Goal: Task Accomplishment & Management: Manage account settings

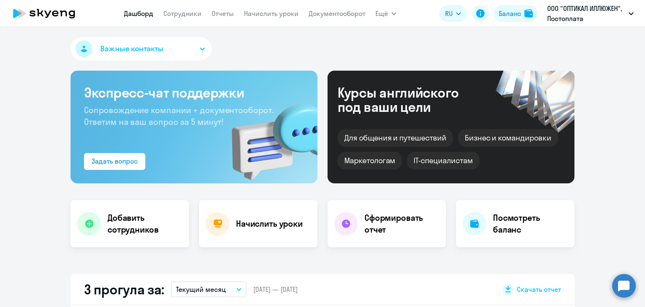
select select "30"
click at [272, 18] on app-menu-item-link "Начислить уроки" at bounding box center [271, 13] width 55 height 11
click at [274, 13] on link "Начислить уроки" at bounding box center [271, 13] width 55 height 8
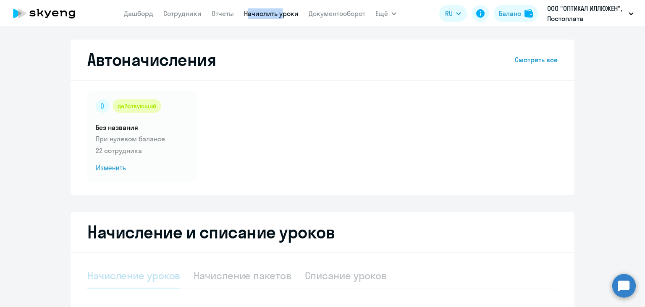
select select "10"
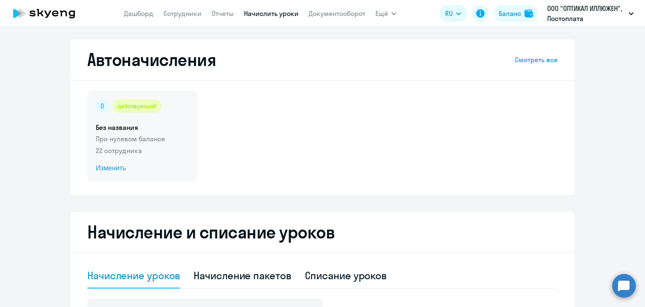
click at [158, 137] on p "При нулевом балансе" at bounding box center [142, 139] width 93 height 10
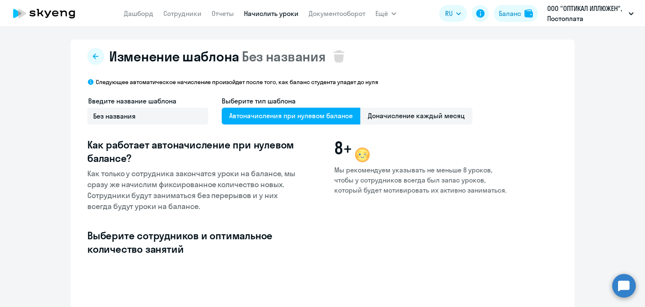
select select "10"
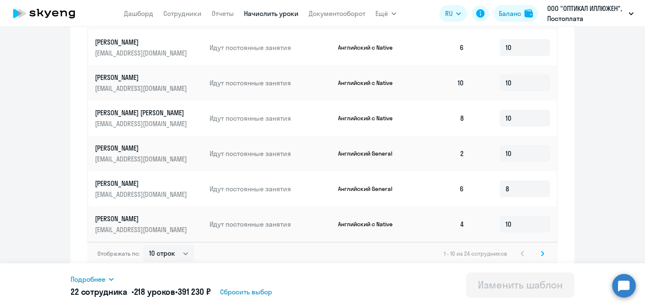
scroll to position [433, 0]
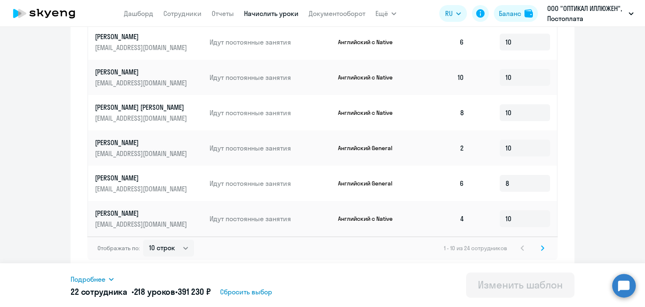
click at [538, 249] on svg-icon at bounding box center [543, 248] width 10 height 10
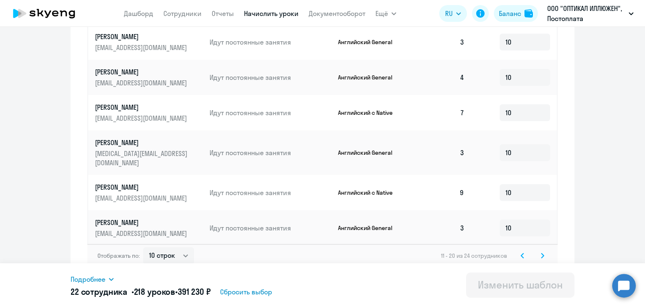
click at [545, 247] on div "Отображать по: 10 строк 30 строк 50 строк 11 - 20 из 24 сотрудников" at bounding box center [322, 256] width 471 height 24
click at [541, 252] on icon at bounding box center [542, 255] width 3 height 6
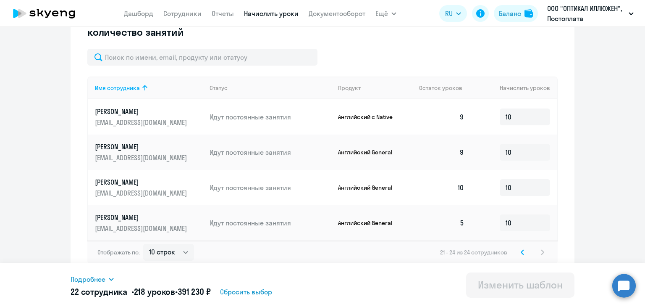
scroll to position [221, 0]
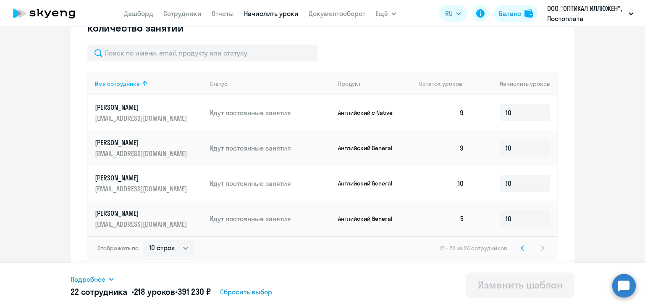
click at [521, 252] on svg-icon at bounding box center [523, 248] width 10 height 10
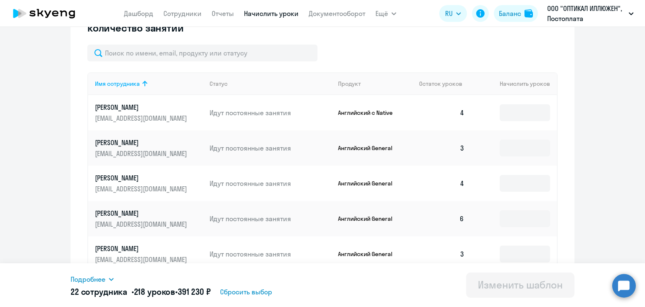
type input "10"
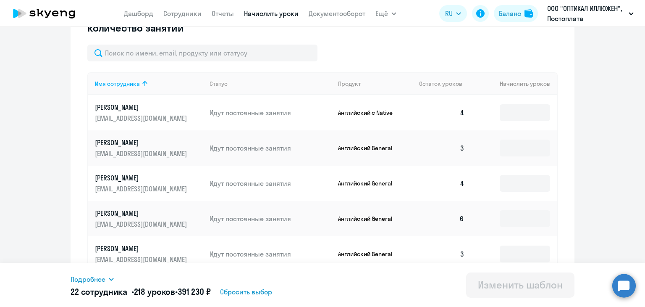
type input "10"
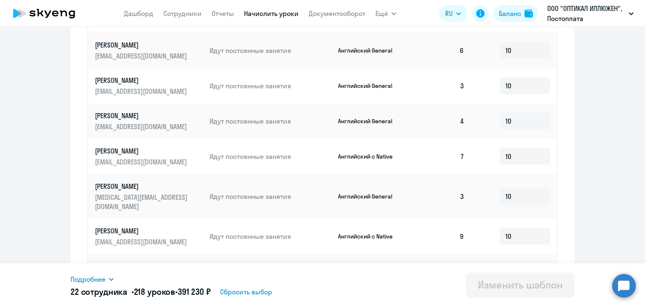
scroll to position [433, 0]
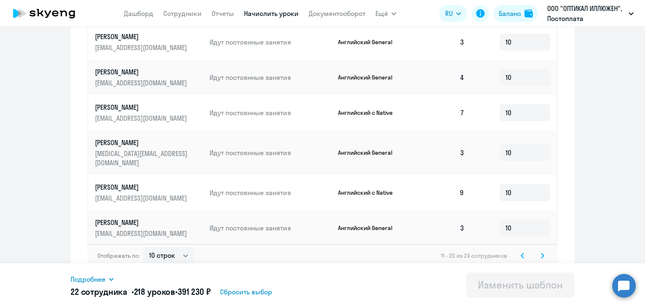
click at [523, 250] on svg-icon at bounding box center [523, 255] width 10 height 10
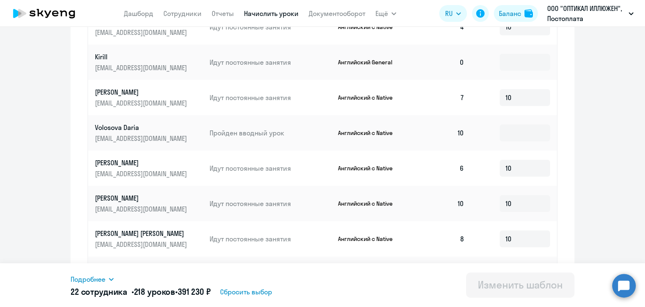
scroll to position [223, 0]
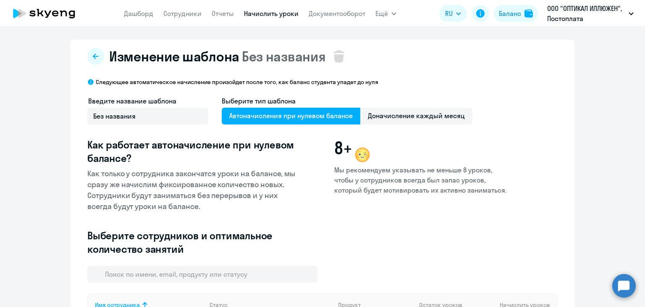
select select "10"
type input "10"
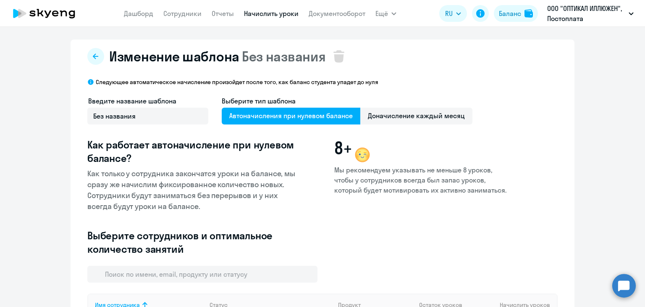
type input "10"
type input "8"
type input "10"
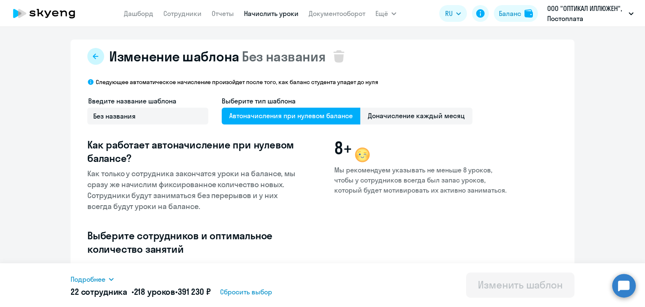
click at [93, 54] on icon at bounding box center [95, 55] width 5 height 5
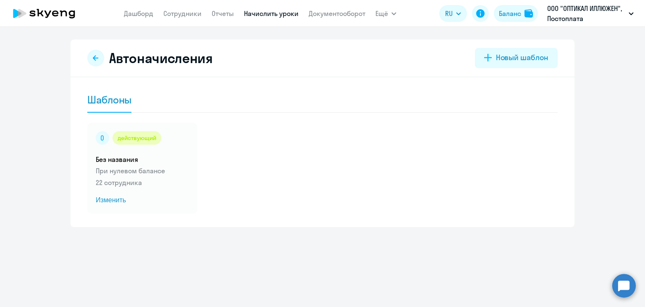
click at [92, 54] on button at bounding box center [95, 58] width 17 height 17
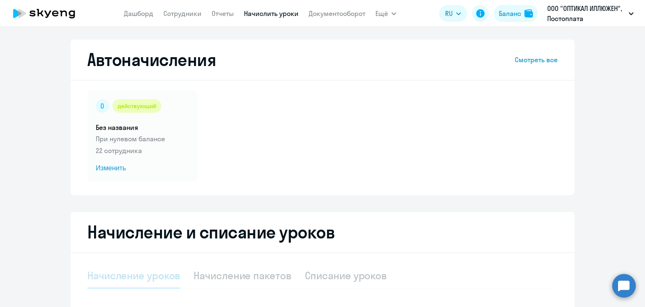
select select "10"
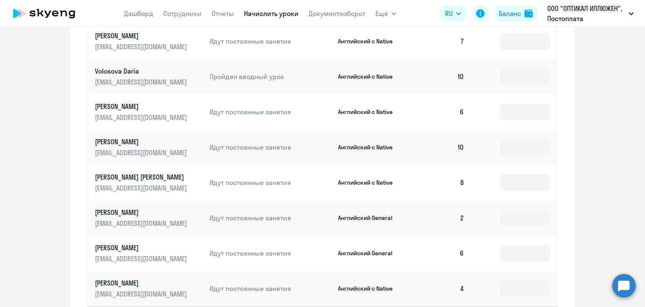
scroll to position [520, 0]
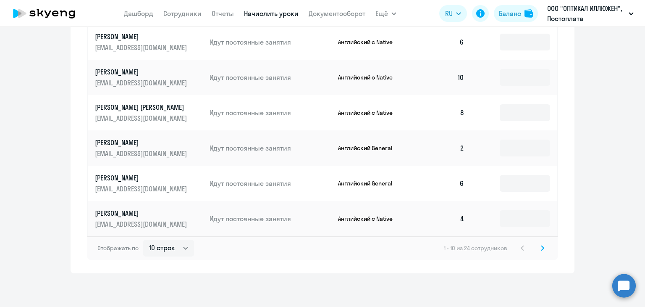
click at [541, 250] on svg-icon at bounding box center [543, 248] width 10 height 10
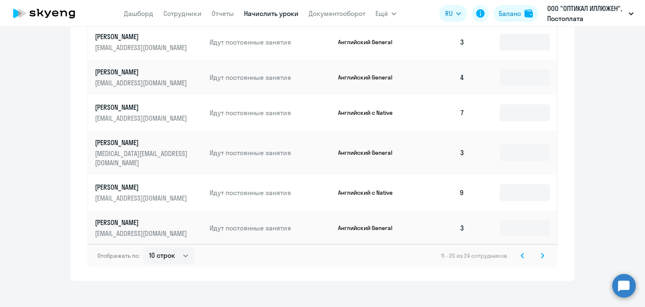
click at [541, 250] on svg-icon at bounding box center [543, 255] width 10 height 10
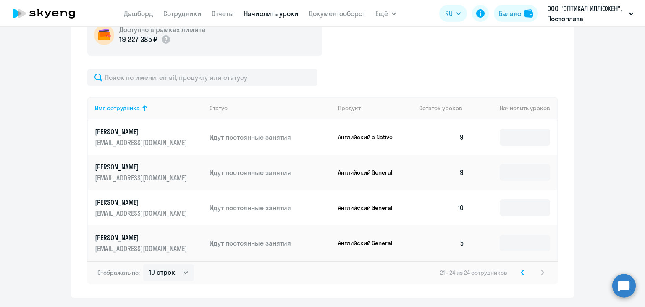
scroll to position [308, 0]
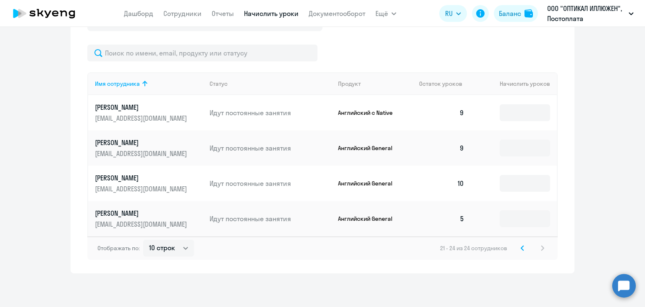
click at [521, 250] on icon at bounding box center [522, 248] width 3 height 6
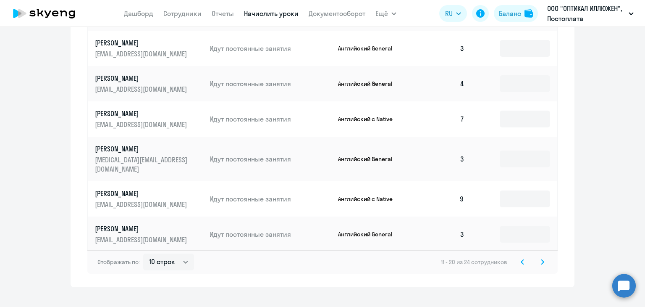
scroll to position [520, 0]
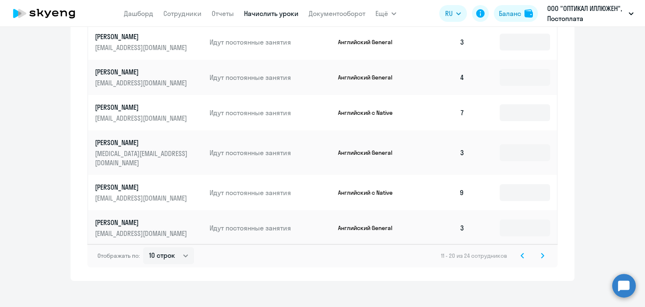
click at [533, 250] on div "11 - 20 из 24 сотрудников" at bounding box center [494, 255] width 107 height 10
click at [538, 250] on svg-icon at bounding box center [543, 255] width 10 height 10
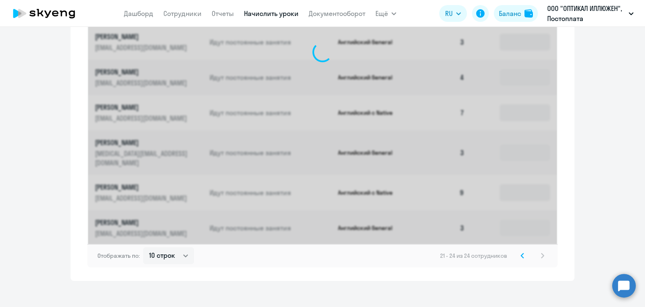
scroll to position [308, 0]
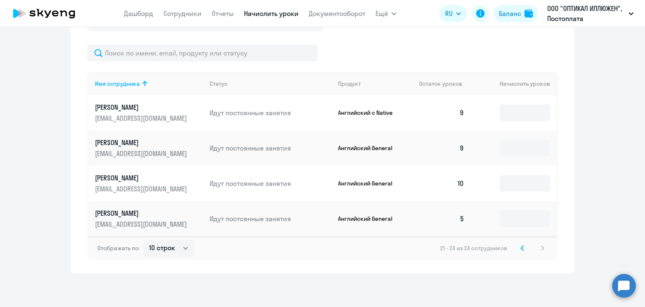
click at [521, 249] on icon at bounding box center [522, 248] width 3 height 6
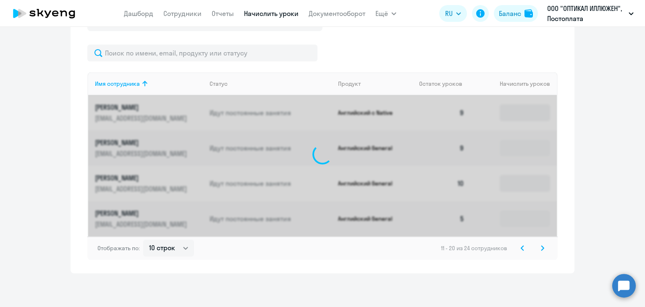
click at [521, 249] on icon at bounding box center [522, 248] width 3 height 6
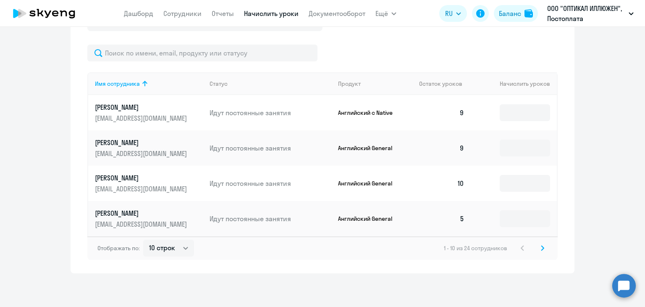
click at [521, 249] on div "1 - 10 из 24 сотрудников" at bounding box center [496, 248] width 104 height 10
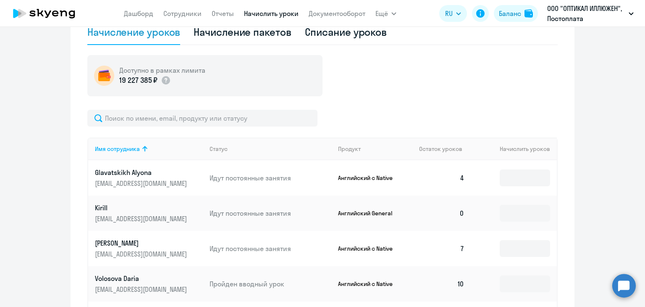
scroll to position [310, 0]
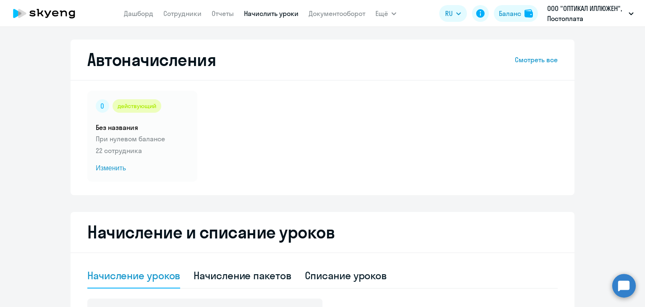
select select "10"
click at [124, 147] on p "22 сотрудника" at bounding box center [142, 150] width 93 height 10
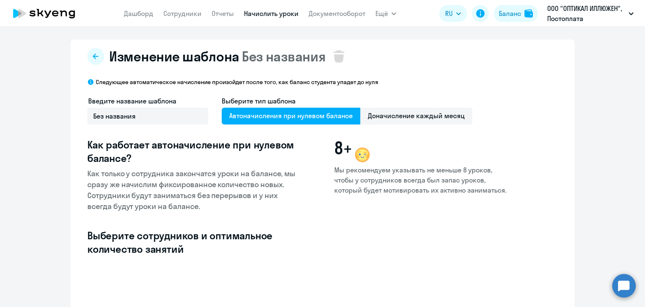
select select "10"
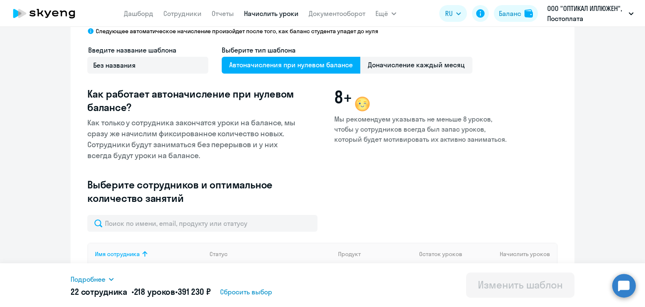
scroll to position [252, 0]
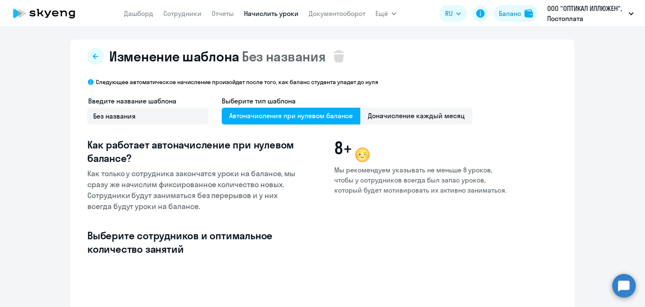
select select "10"
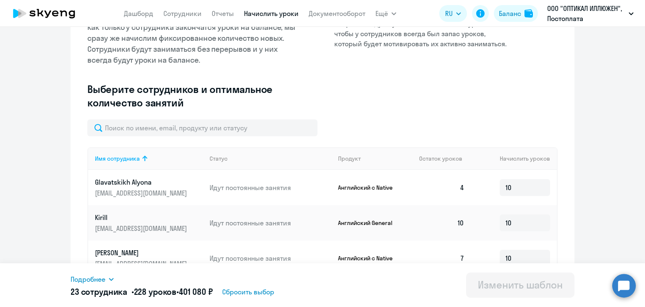
scroll to position [252, 0]
